Goal: Navigation & Orientation: Find specific page/section

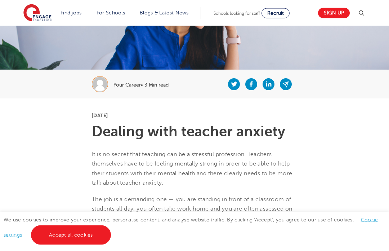
scroll to position [62, 0]
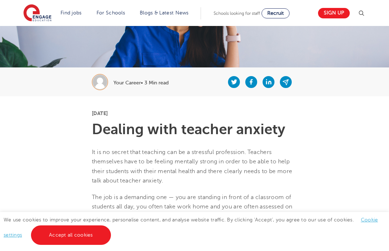
click at [5, 238] on link "Cookie settings" at bounding box center [191, 227] width 375 height 21
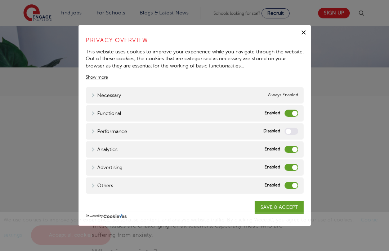
click at [292, 171] on label "Advertising" at bounding box center [292, 167] width 14 height 7
click at [0, 0] on input "Advertising" at bounding box center [0, 0] width 0 height 0
click at [290, 189] on label "Others" at bounding box center [292, 185] width 14 height 7
click at [0, 0] on input "Others" at bounding box center [0, 0] width 0 height 0
click at [285, 153] on label "Analytics" at bounding box center [292, 149] width 14 height 7
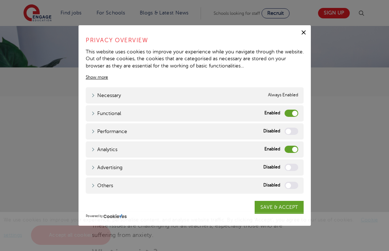
click at [0, 0] on input "Analytics" at bounding box center [0, 0] width 0 height 0
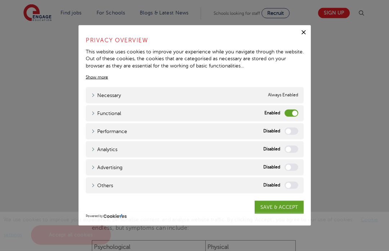
scroll to position [258, 0]
click at [284, 214] on link "SAVE & ACCEPT" at bounding box center [279, 207] width 49 height 13
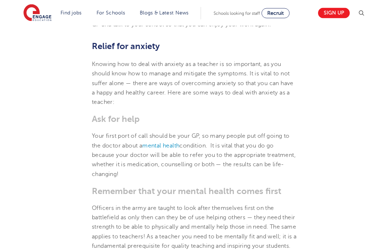
scroll to position [820, 0]
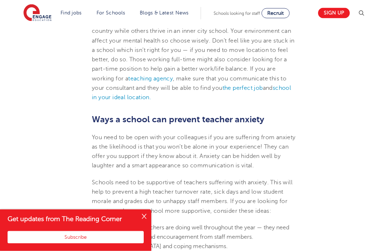
scroll to position [1435, 0]
click at [146, 224] on button "Close" at bounding box center [144, 217] width 14 height 14
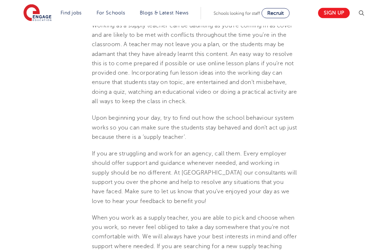
scroll to position [1819, 0]
